Goal: Navigation & Orientation: Find specific page/section

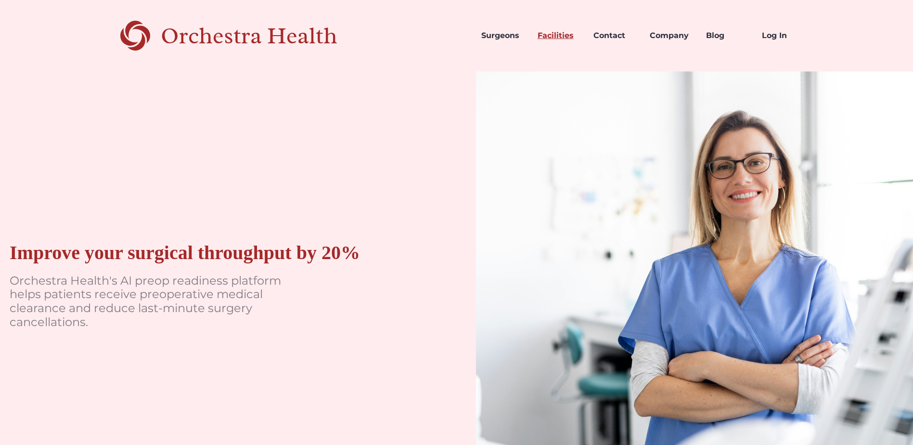
click at [555, 34] on link "Facilities" at bounding box center [558, 35] width 56 height 33
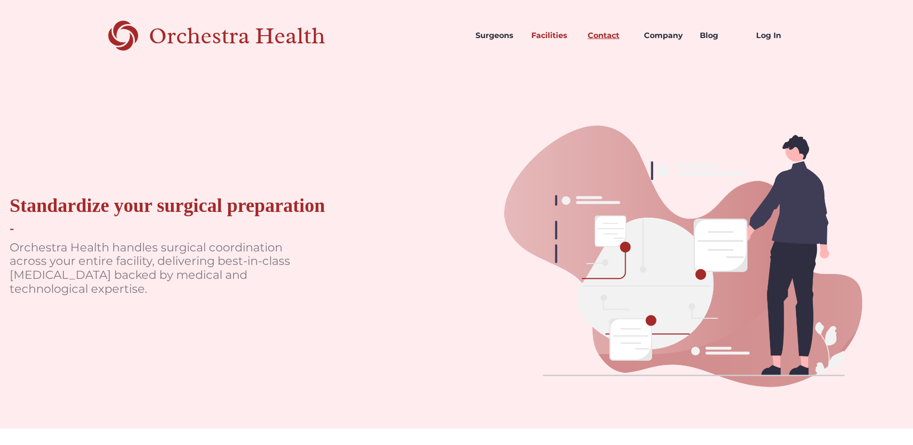
click at [613, 38] on link "Contact" at bounding box center [608, 35] width 56 height 33
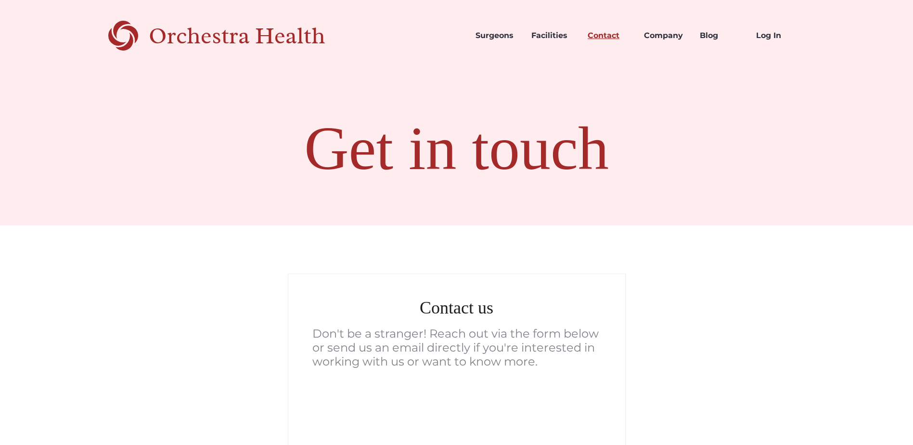
drag, startPoint x: 549, startPoint y: 37, endPoint x: 589, endPoint y: 38, distance: 39.5
click at [551, 37] on link "Facilities" at bounding box center [552, 35] width 56 height 33
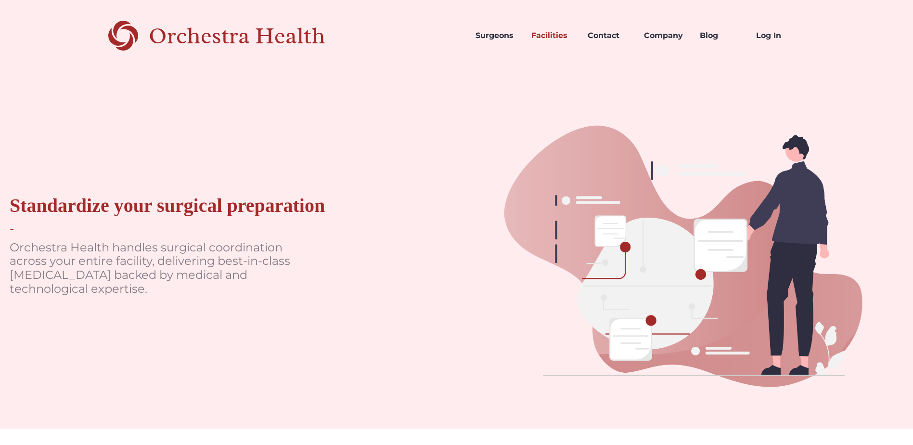
click at [215, 38] on div "Orchestra Health" at bounding box center [254, 36] width 210 height 20
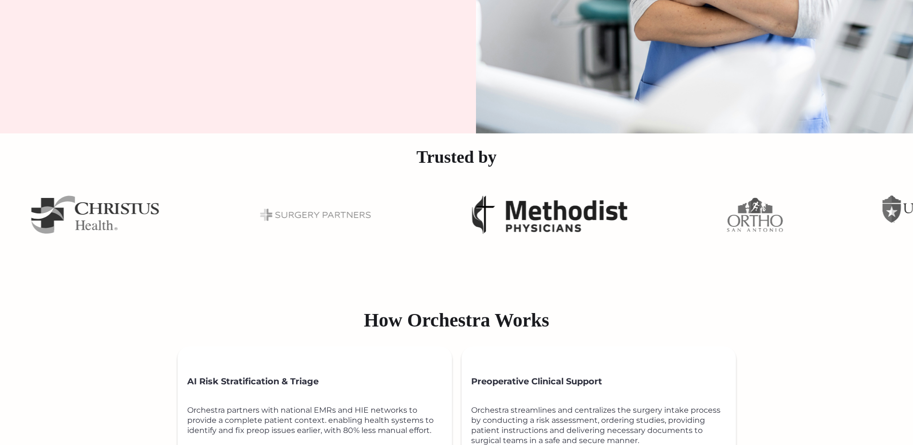
scroll to position [337, 0]
